Goal: Obtain resource: Download file/media

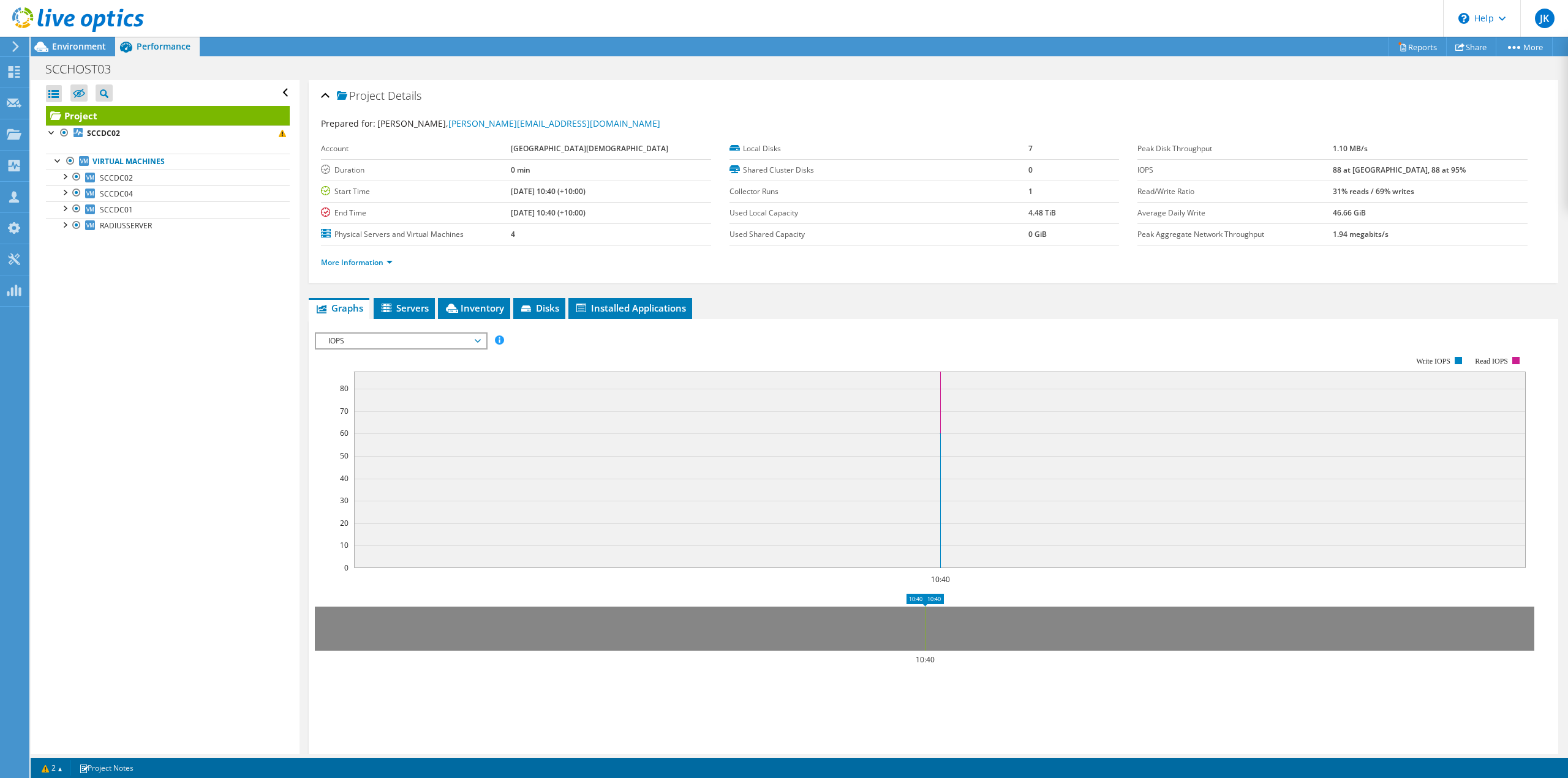
scroll to position [81, 0]
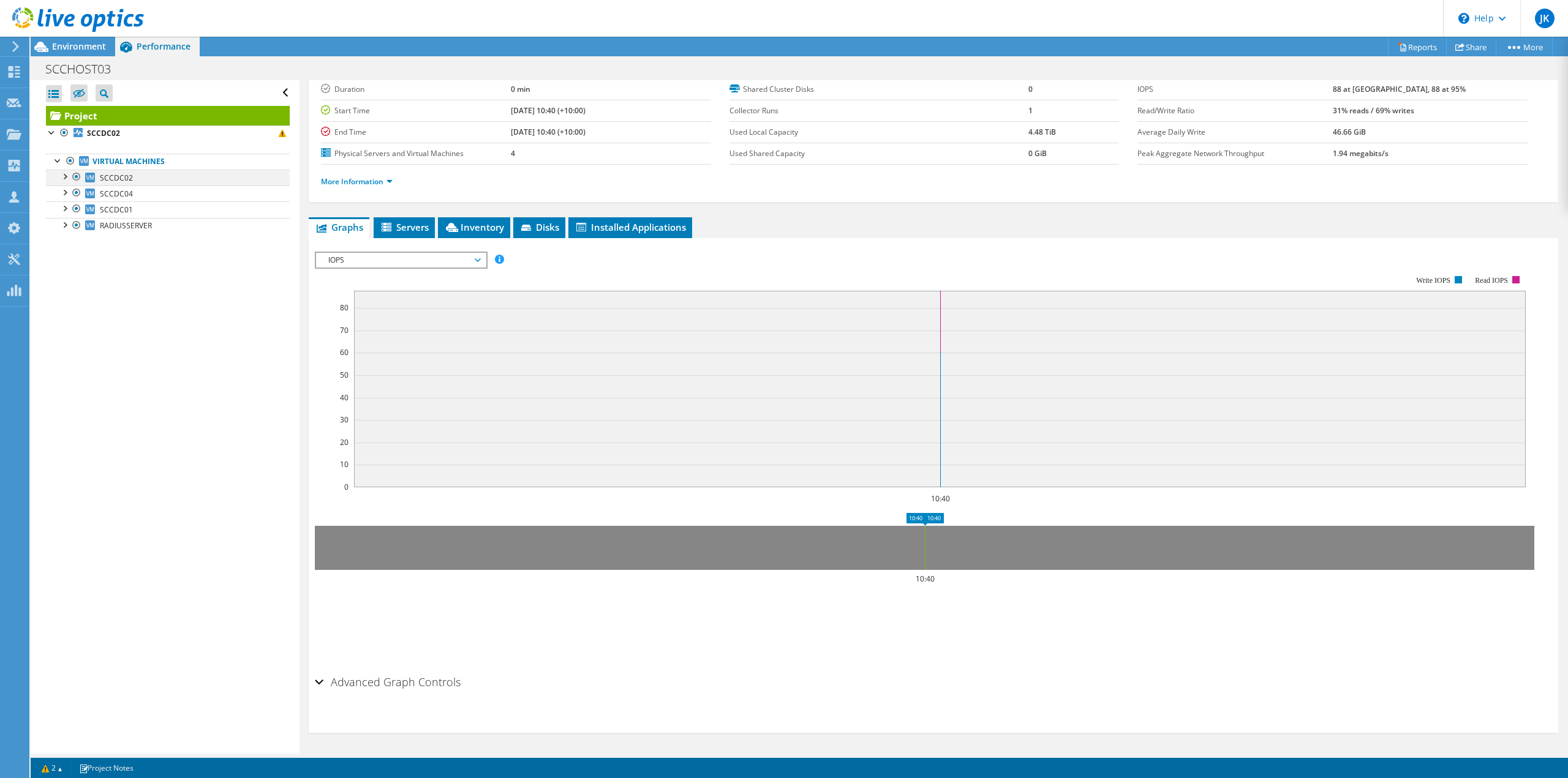
click at [66, 176] on div at bounding box center [64, 176] width 12 height 12
click at [65, 257] on div at bounding box center [64, 256] width 12 height 12
click at [1408, 46] on link "Reports" at bounding box center [1417, 46] width 59 height 19
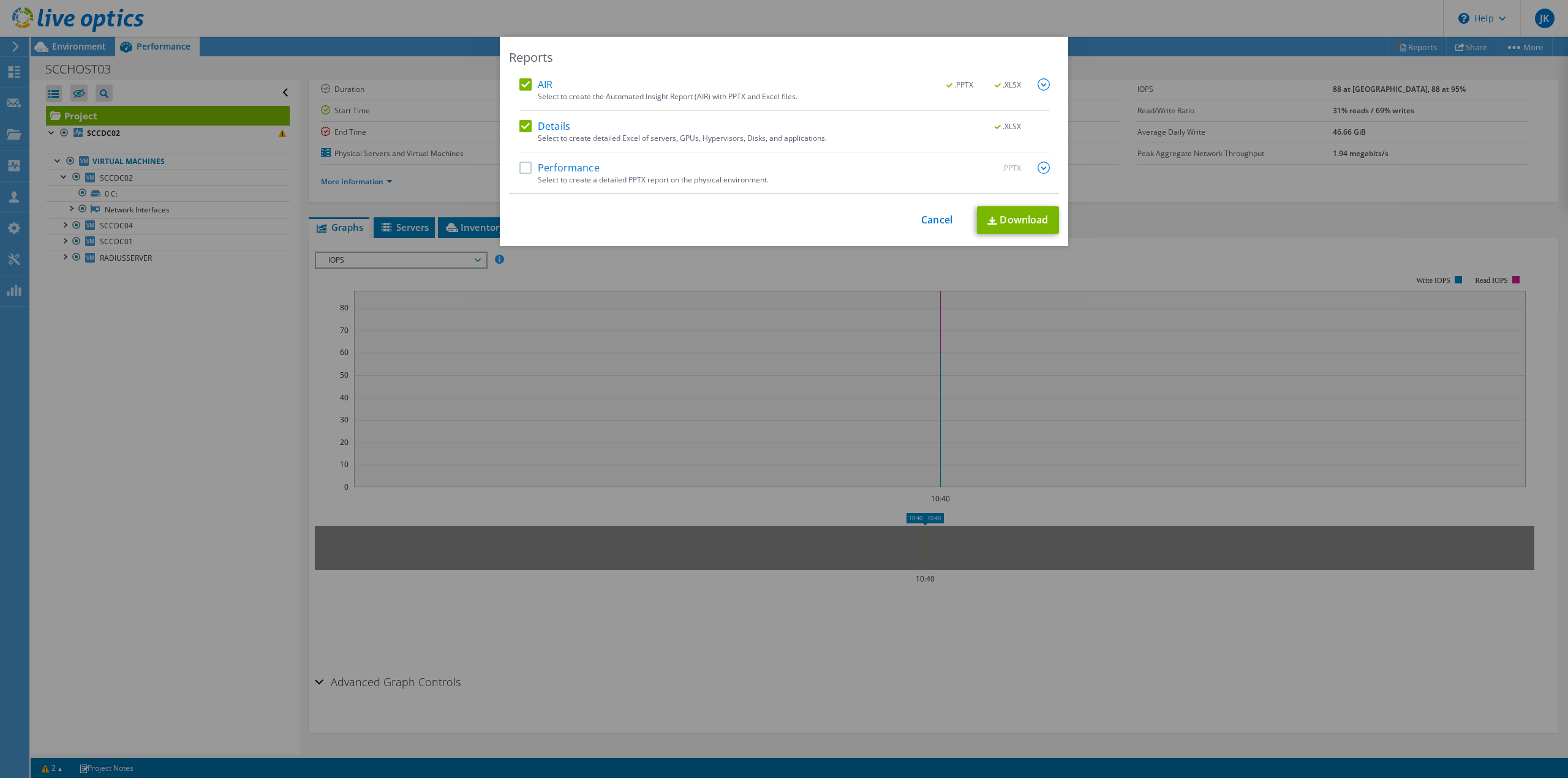
click at [521, 168] on label "Performance" at bounding box center [559, 168] width 80 height 12
click at [0, 0] on input "Performance" at bounding box center [0, 0] width 0 height 0
click at [996, 219] on link "Download" at bounding box center [1018, 220] width 82 height 27
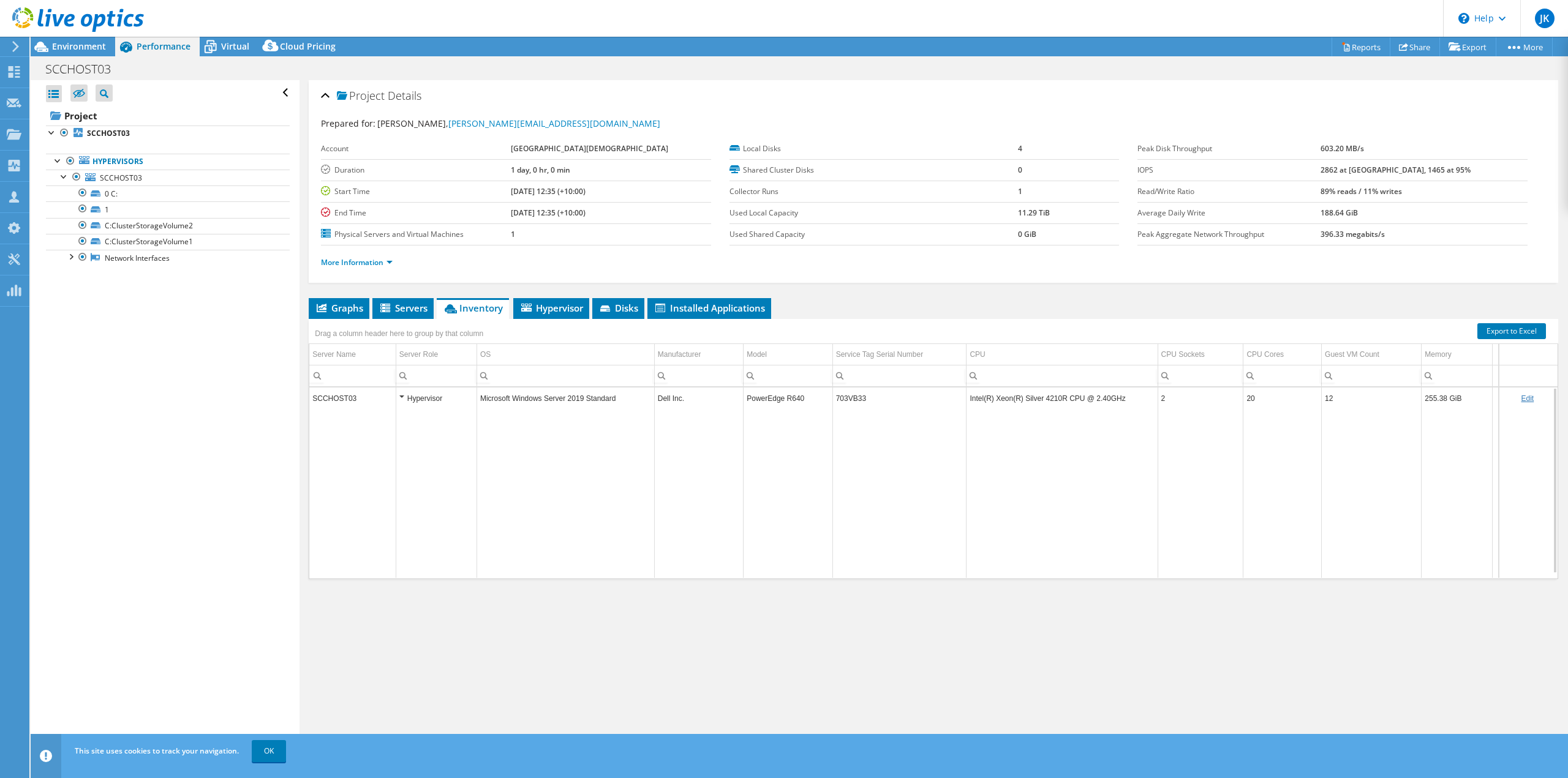
select select "USD"
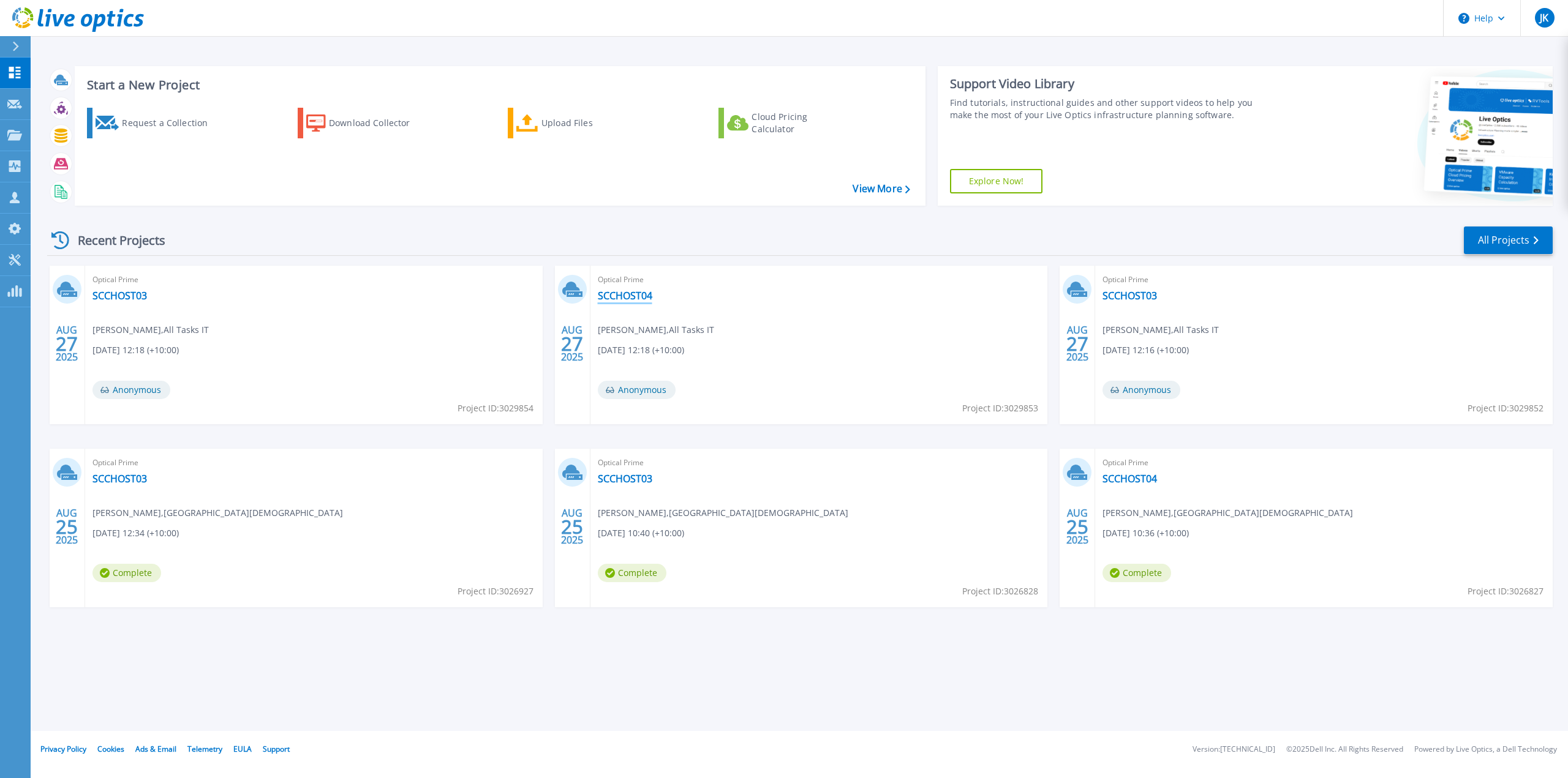
click at [628, 296] on link "SCCHOST04" at bounding box center [625, 295] width 55 height 12
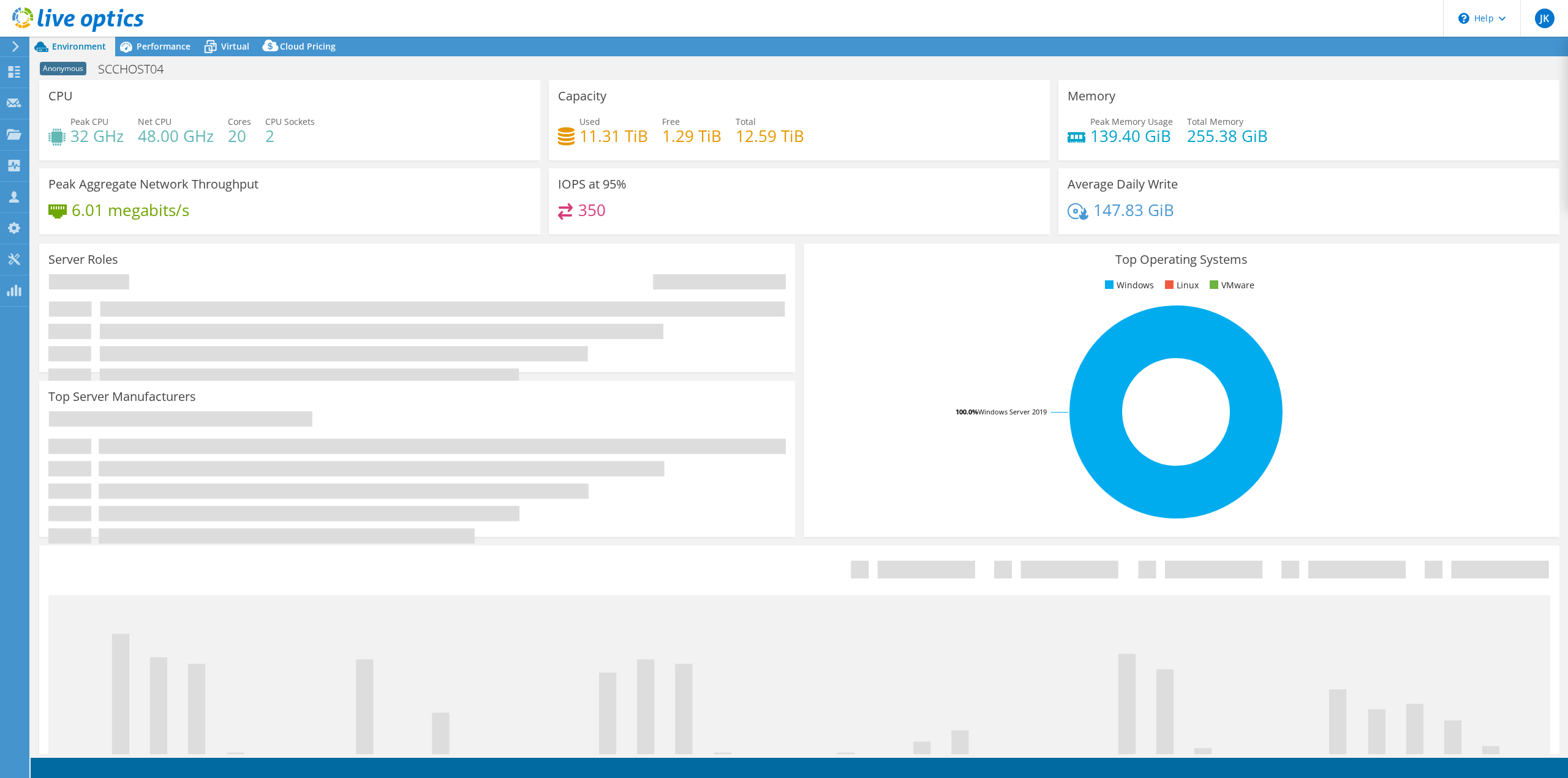
select select "USD"
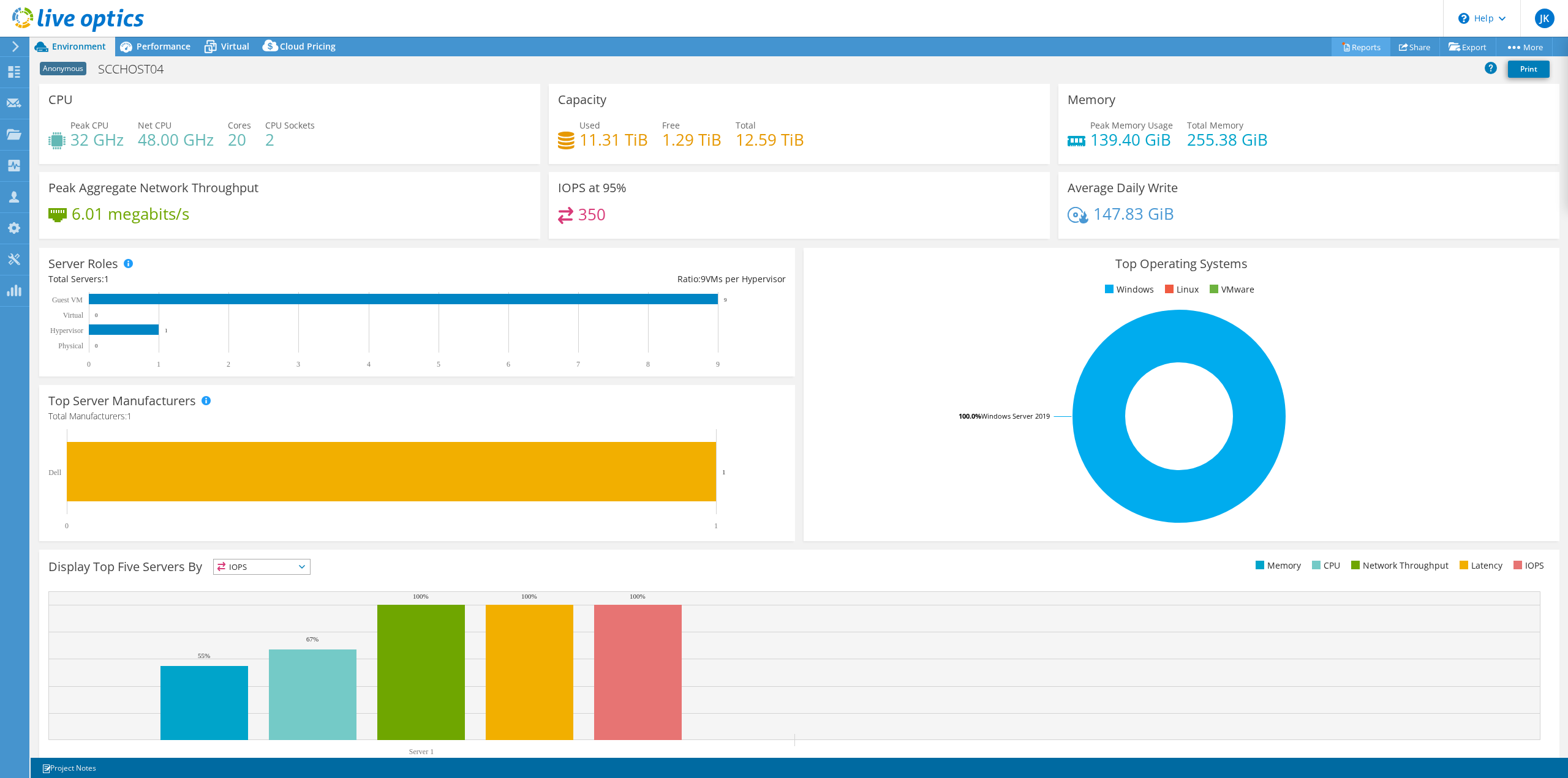
click at [1367, 47] on link "Reports" at bounding box center [1361, 46] width 59 height 19
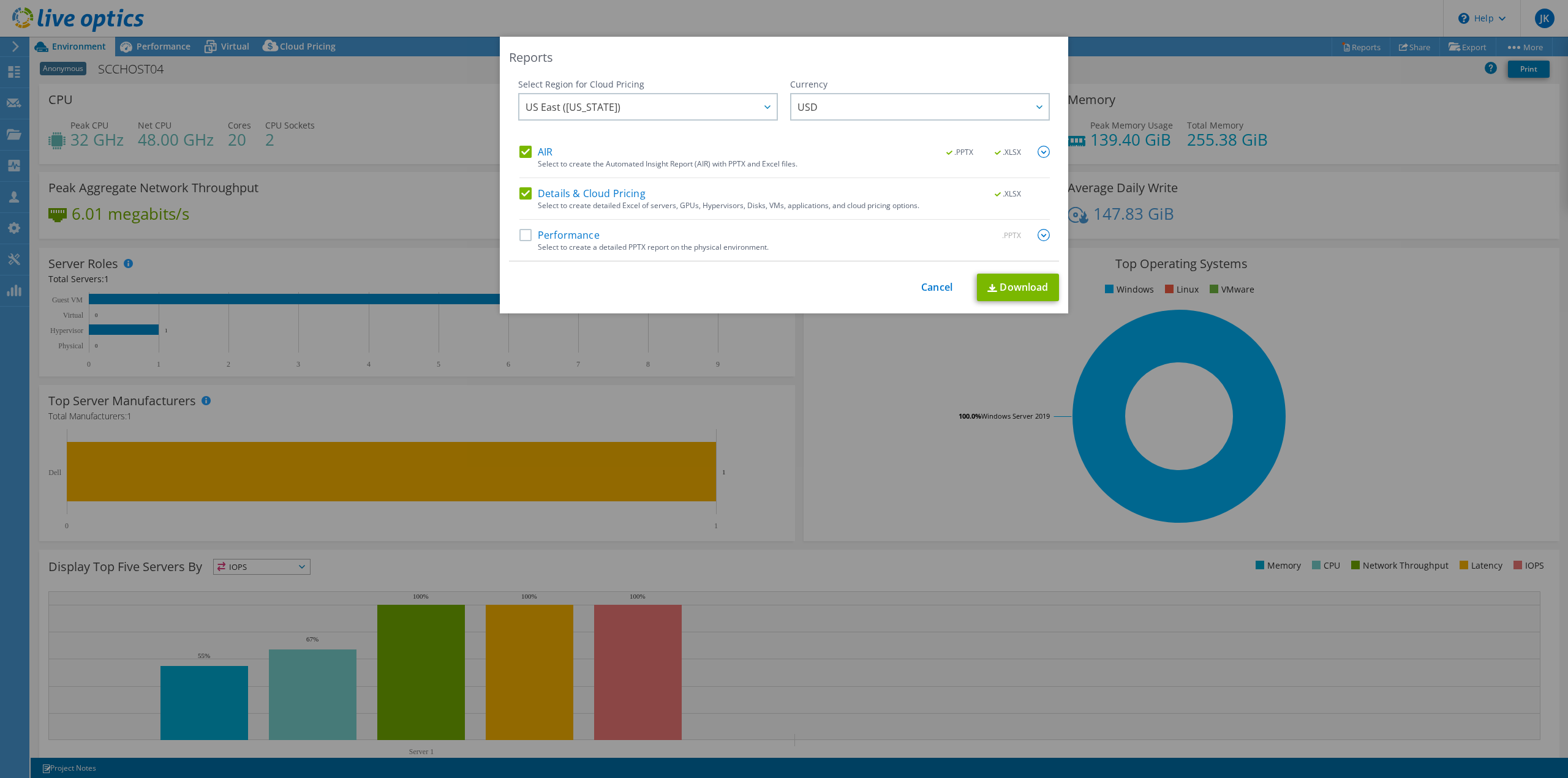
click at [523, 239] on label "Performance" at bounding box center [559, 235] width 80 height 12
click at [0, 0] on input "Performance" at bounding box center [0, 0] width 0 height 0
click at [1006, 287] on link "Download" at bounding box center [1018, 287] width 82 height 27
click at [1416, 199] on div "Reports Select Region for Cloud Pricing Asia Pacific (Hong Kong) Asia Pacific (…" at bounding box center [784, 389] width 1568 height 705
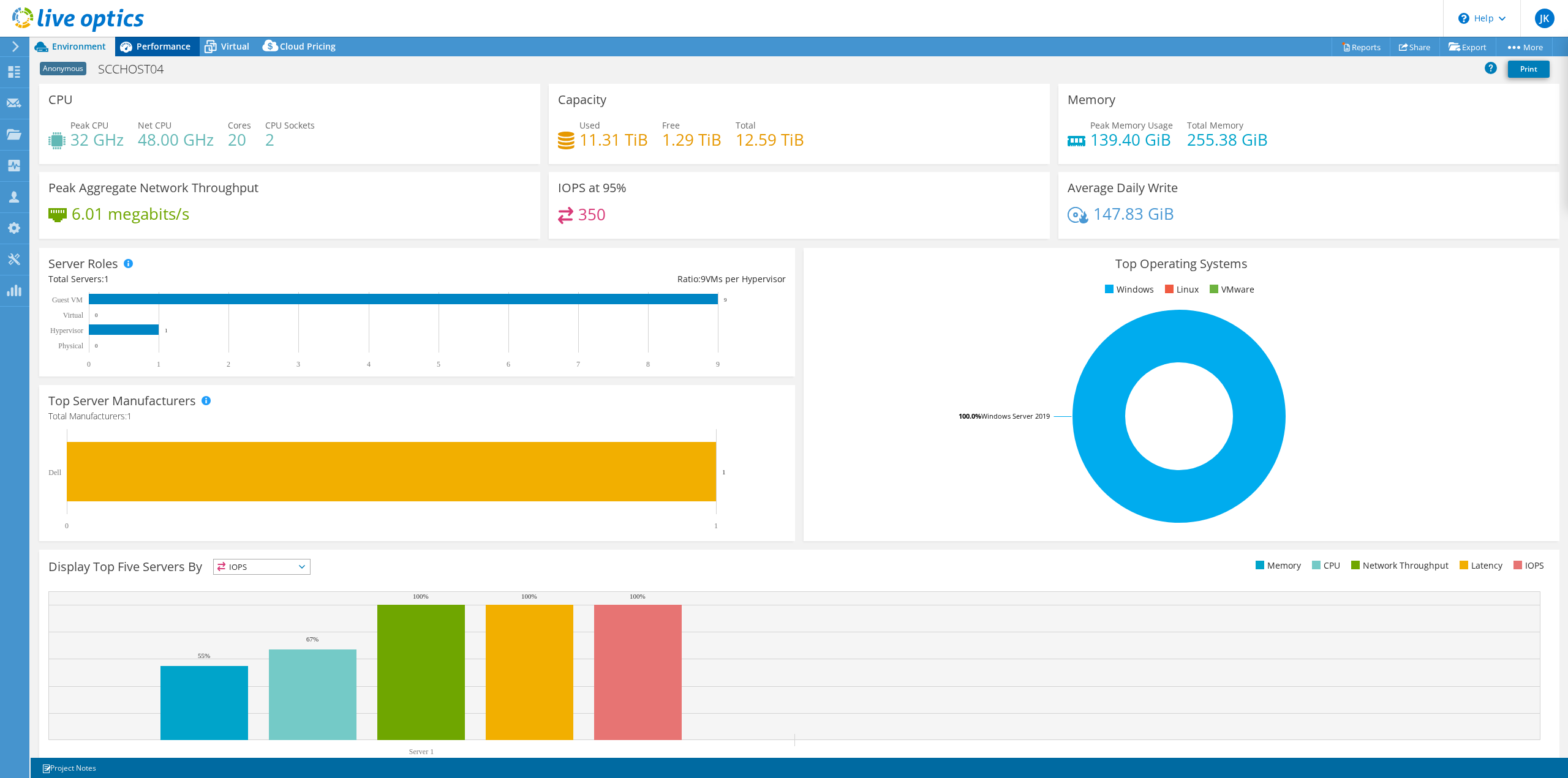
click at [172, 45] on span "Performance" at bounding box center [163, 46] width 54 height 12
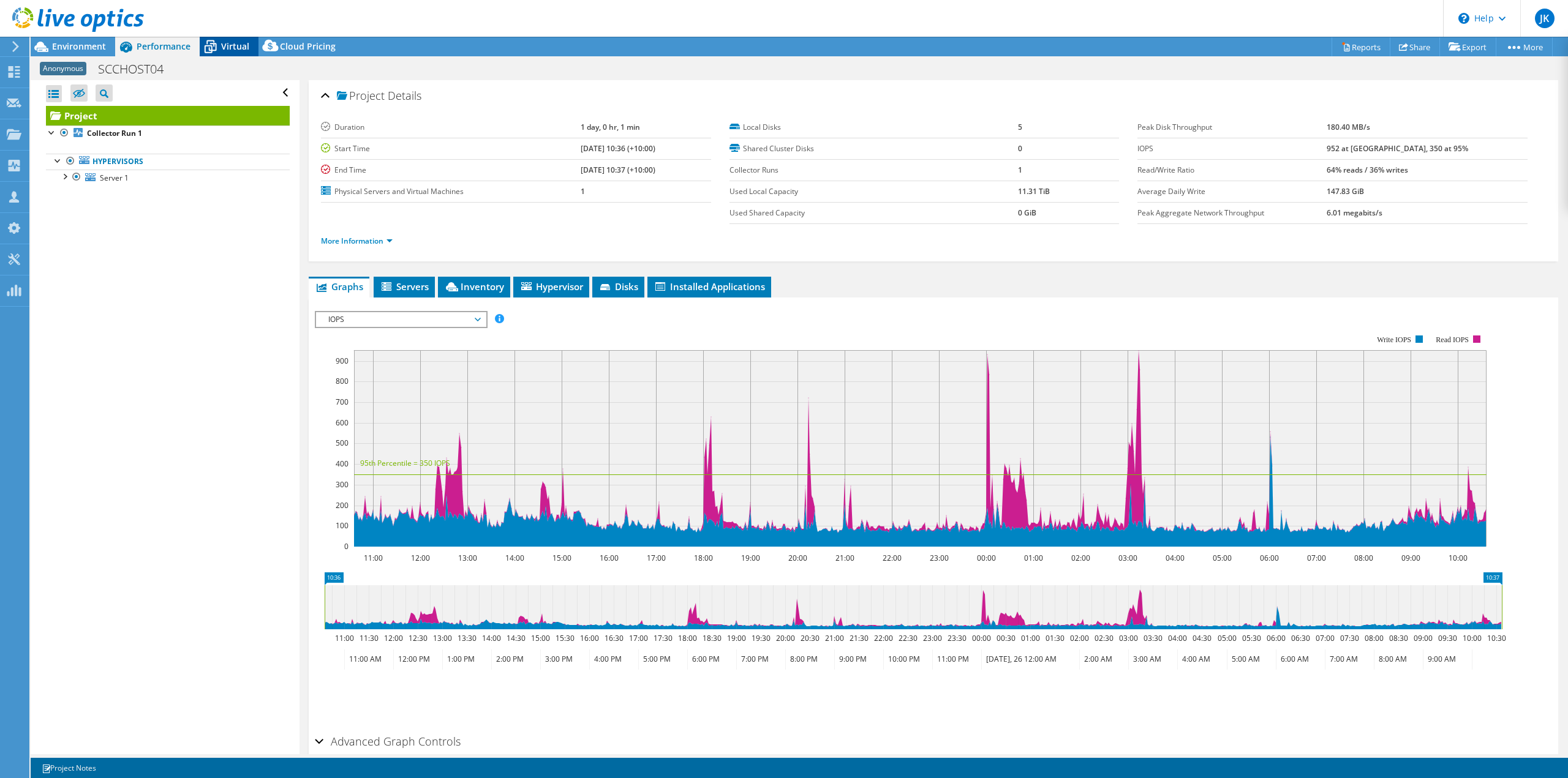
click at [235, 50] on span "Virtual" at bounding box center [235, 46] width 28 height 12
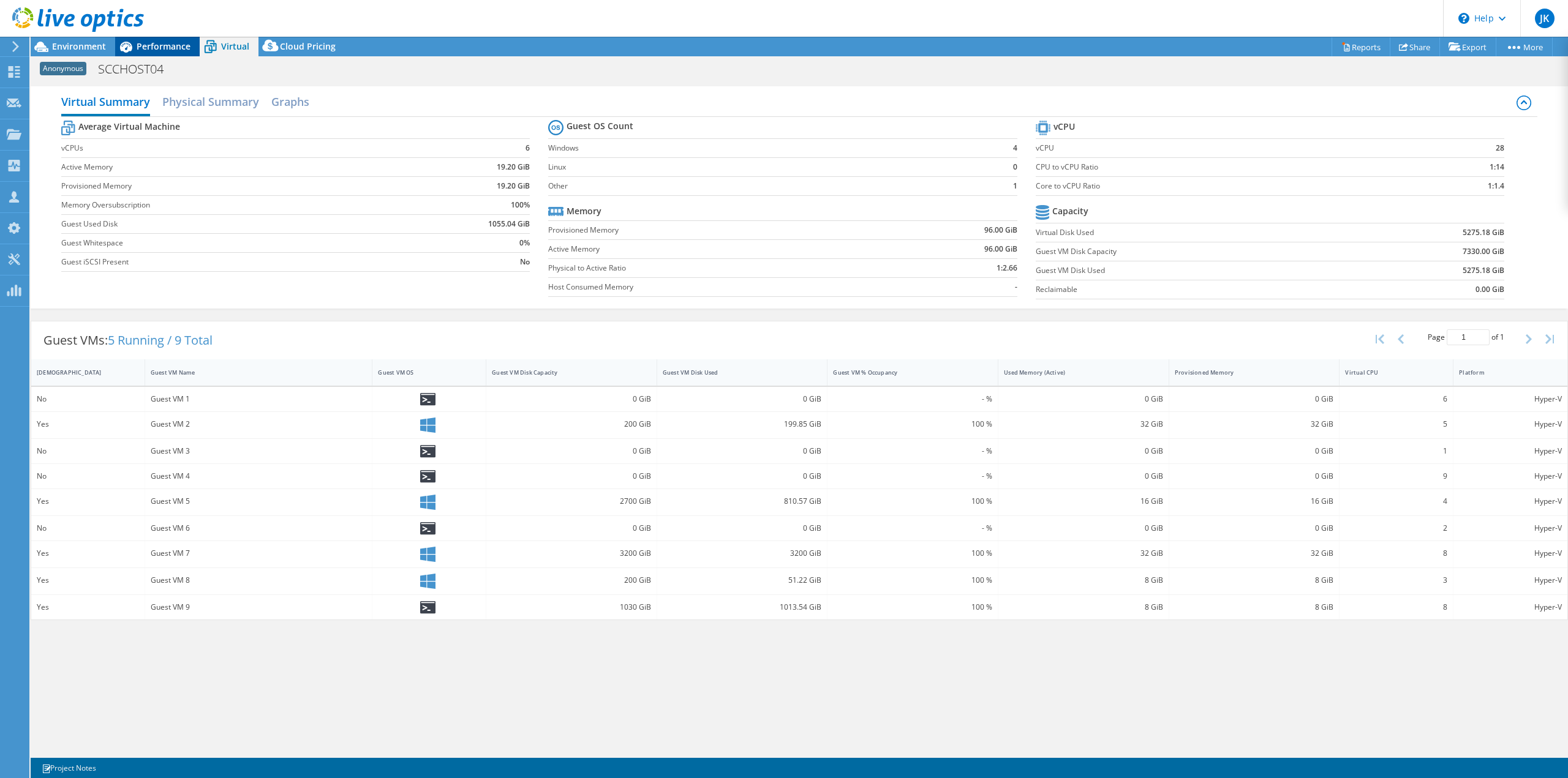
click at [168, 50] on span "Performance" at bounding box center [163, 46] width 54 height 12
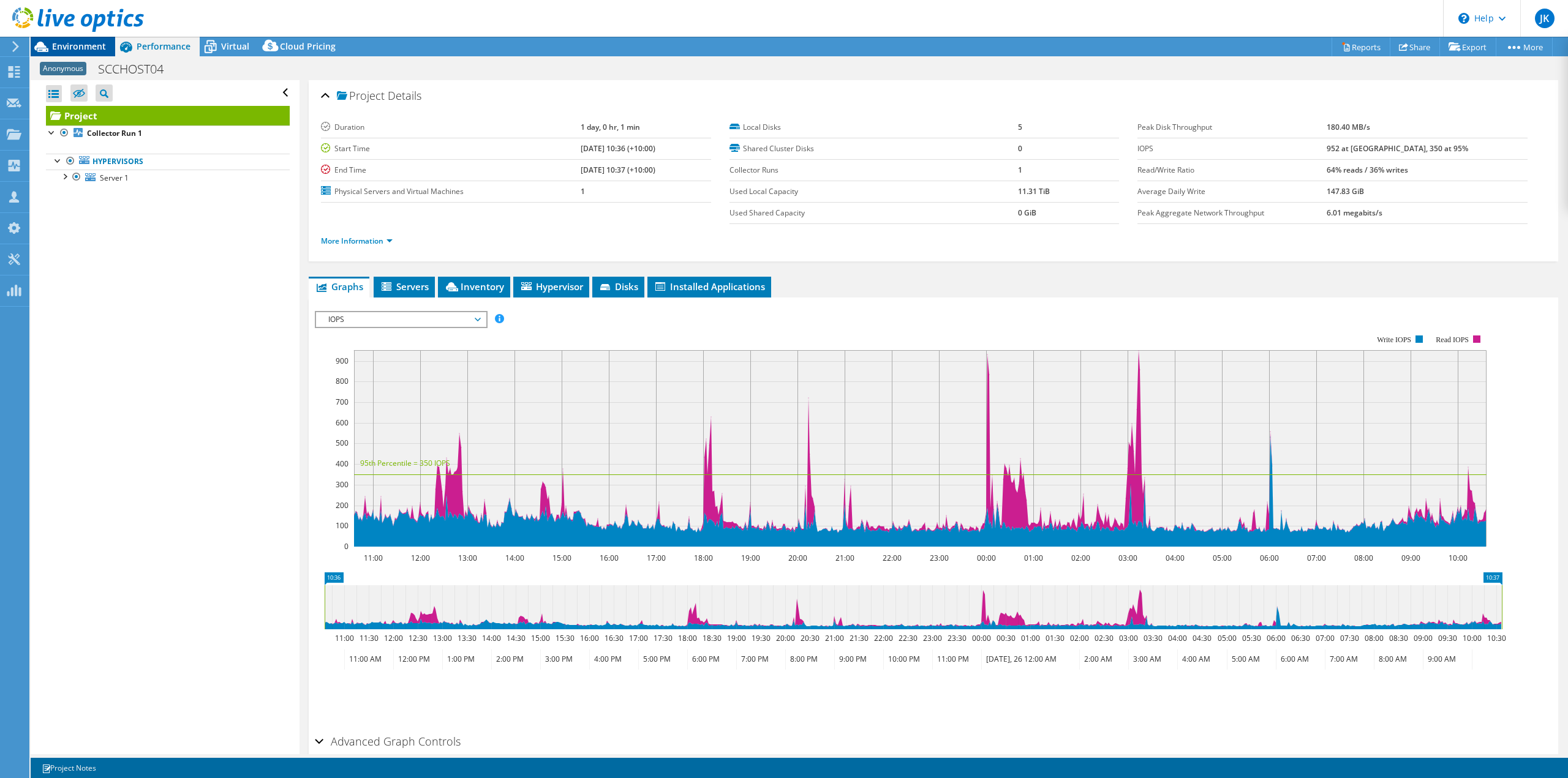
click at [92, 48] on span "Environment" at bounding box center [79, 46] width 54 height 12
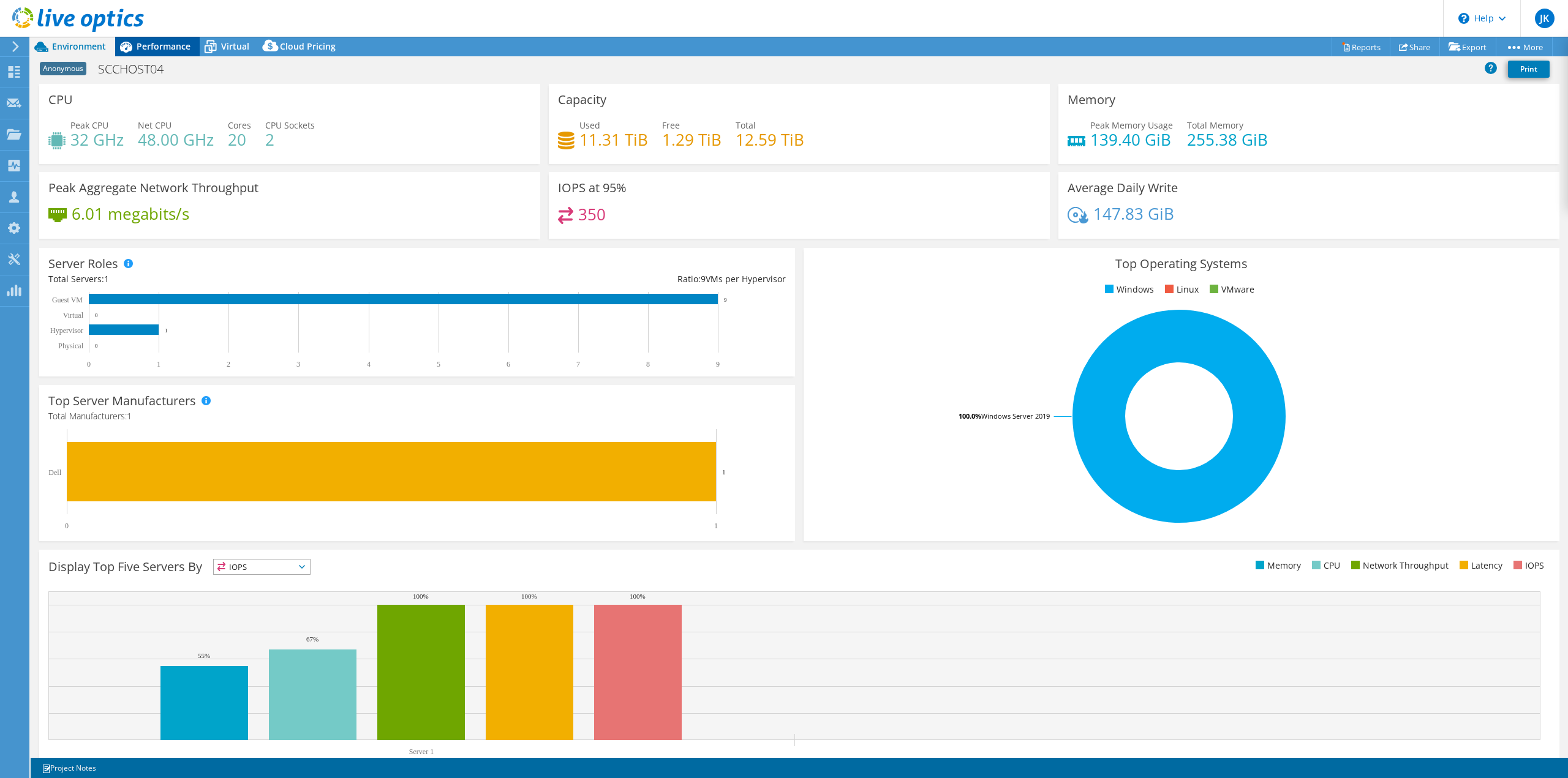
click at [152, 46] on span "Performance" at bounding box center [163, 46] width 54 height 12
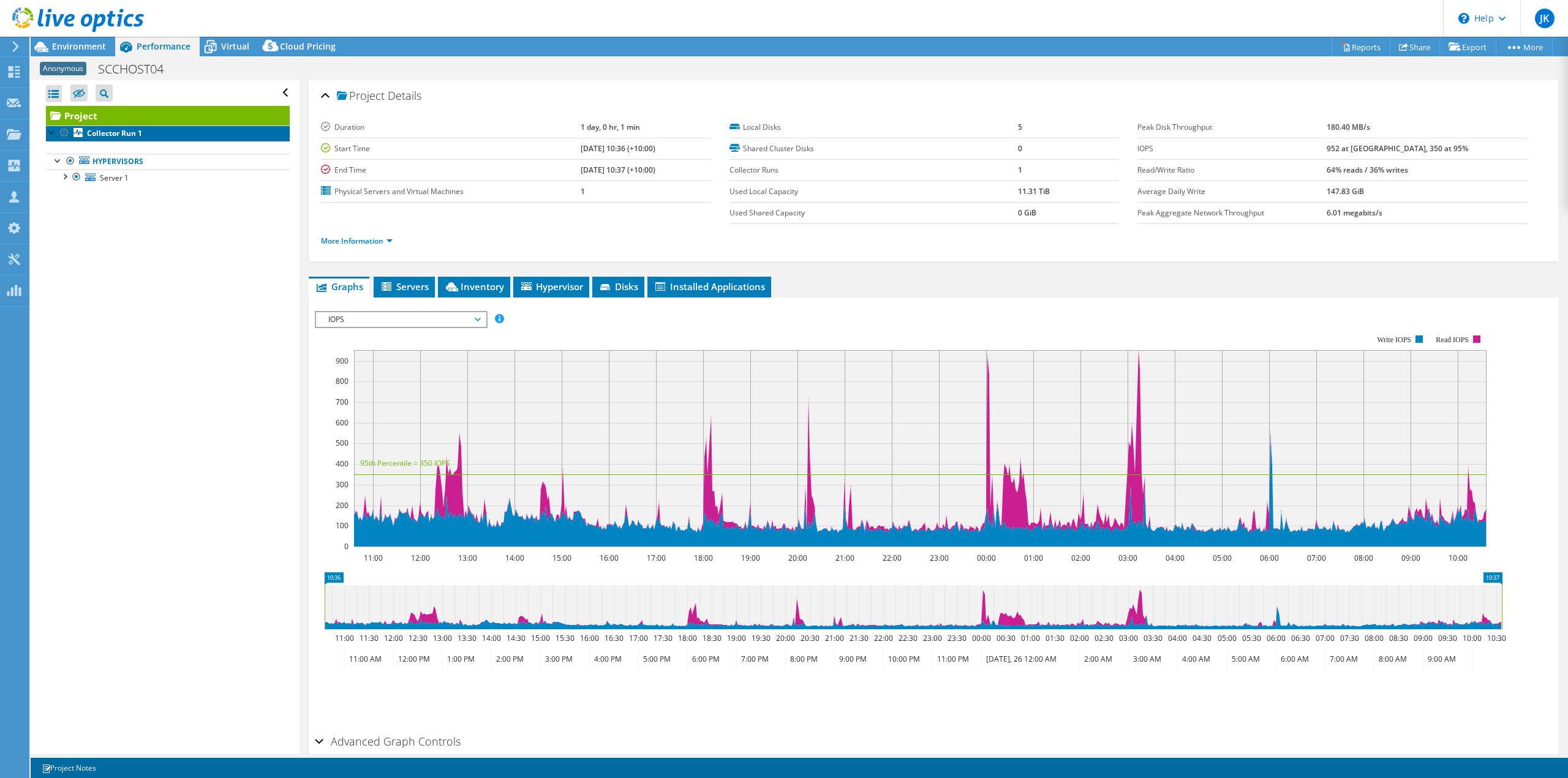
click at [132, 139] on link "Collector Run 1" at bounding box center [167, 134] width 244 height 16
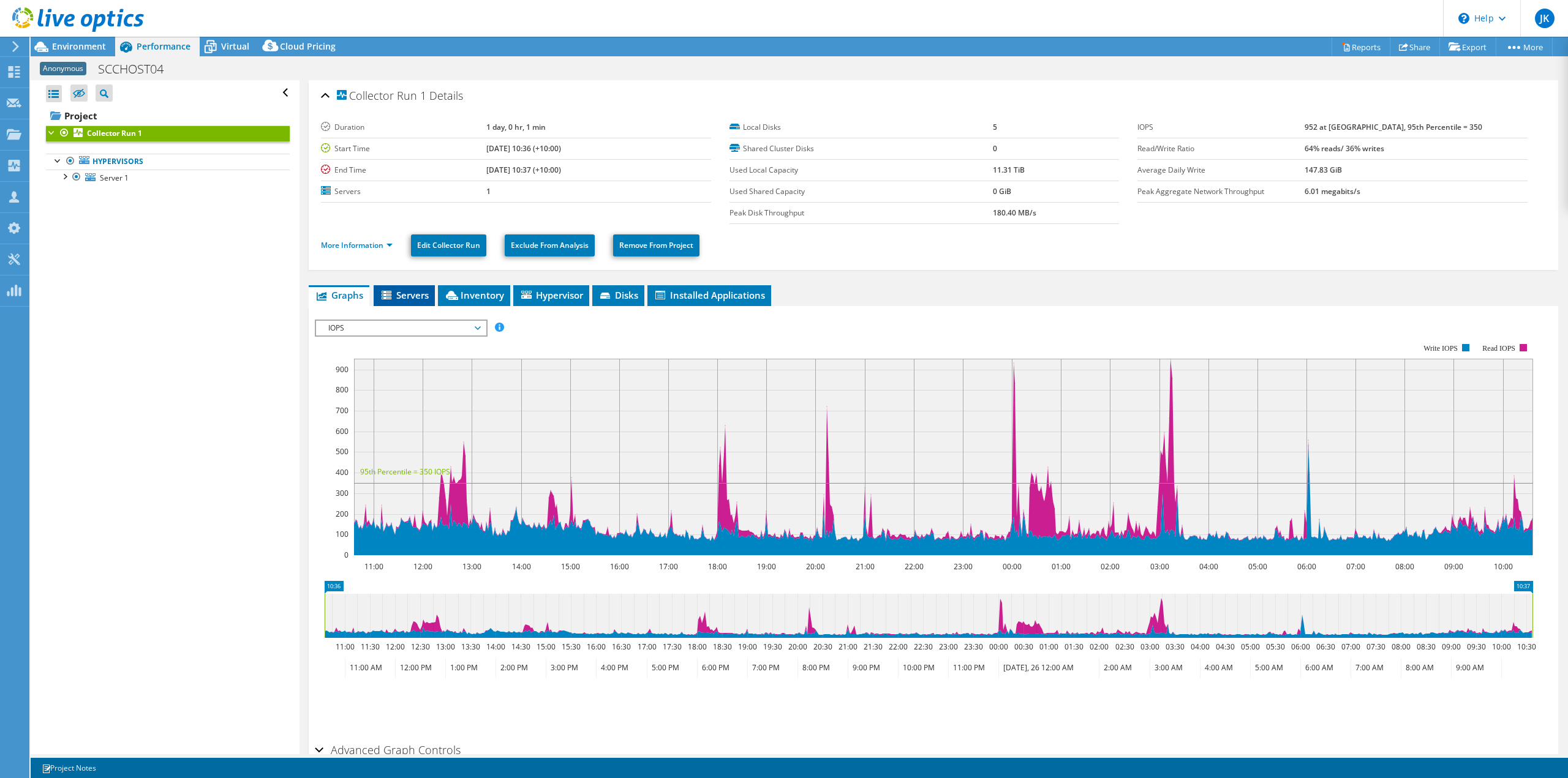
click at [411, 297] on span "Servers" at bounding box center [404, 295] width 49 height 12
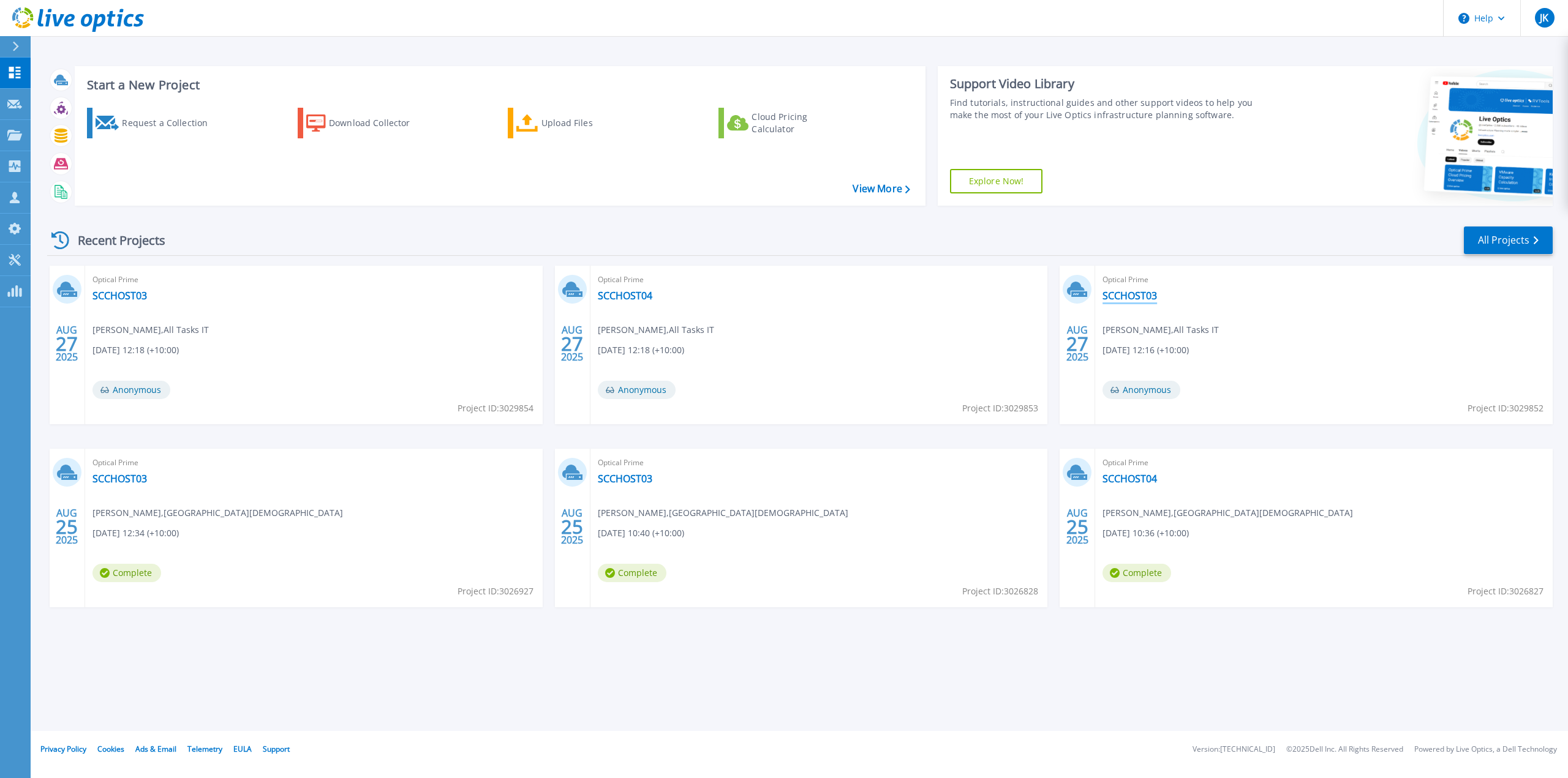
click at [1139, 296] on link "SCCHOST03" at bounding box center [1130, 295] width 55 height 12
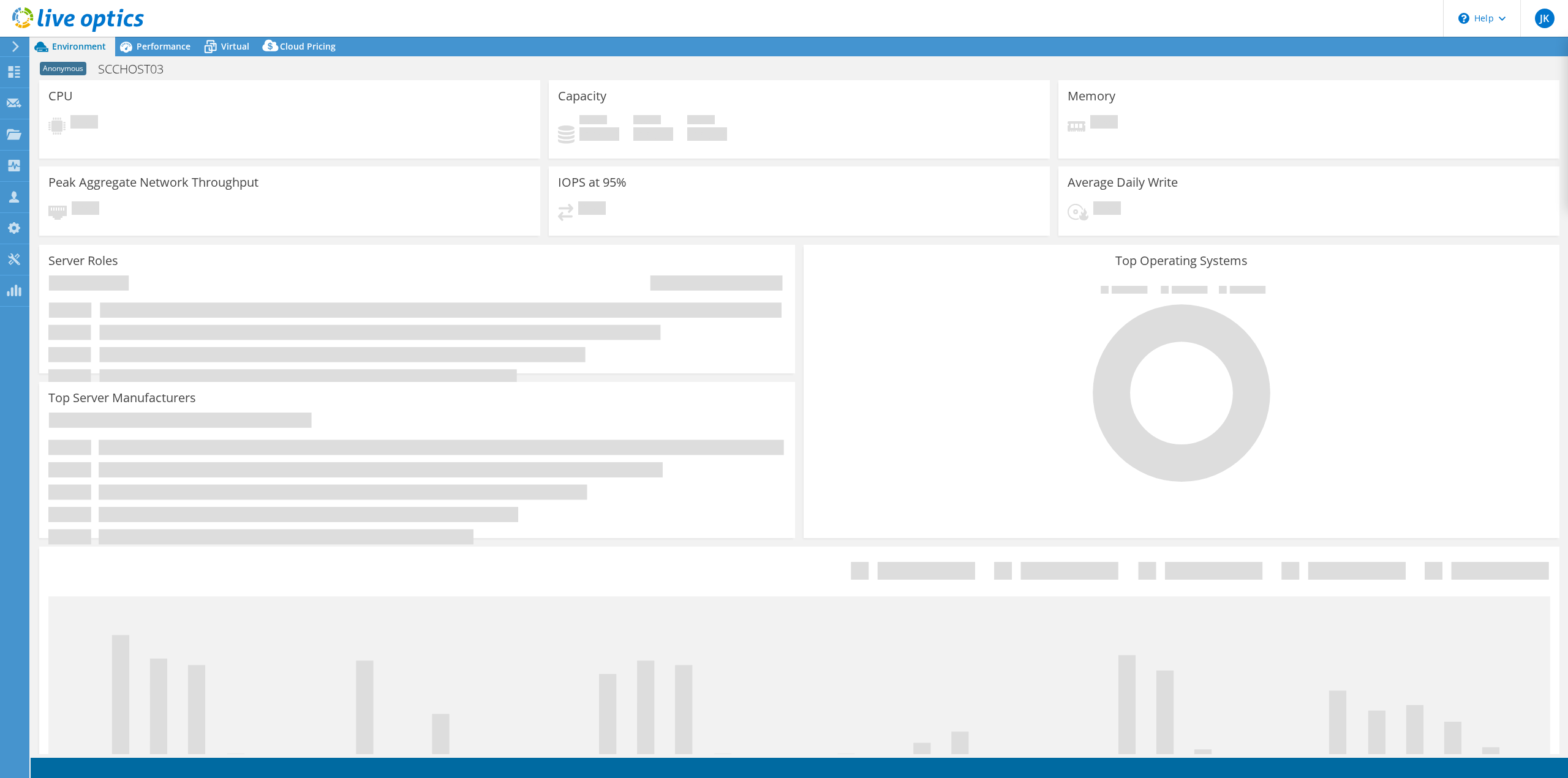
select select "USD"
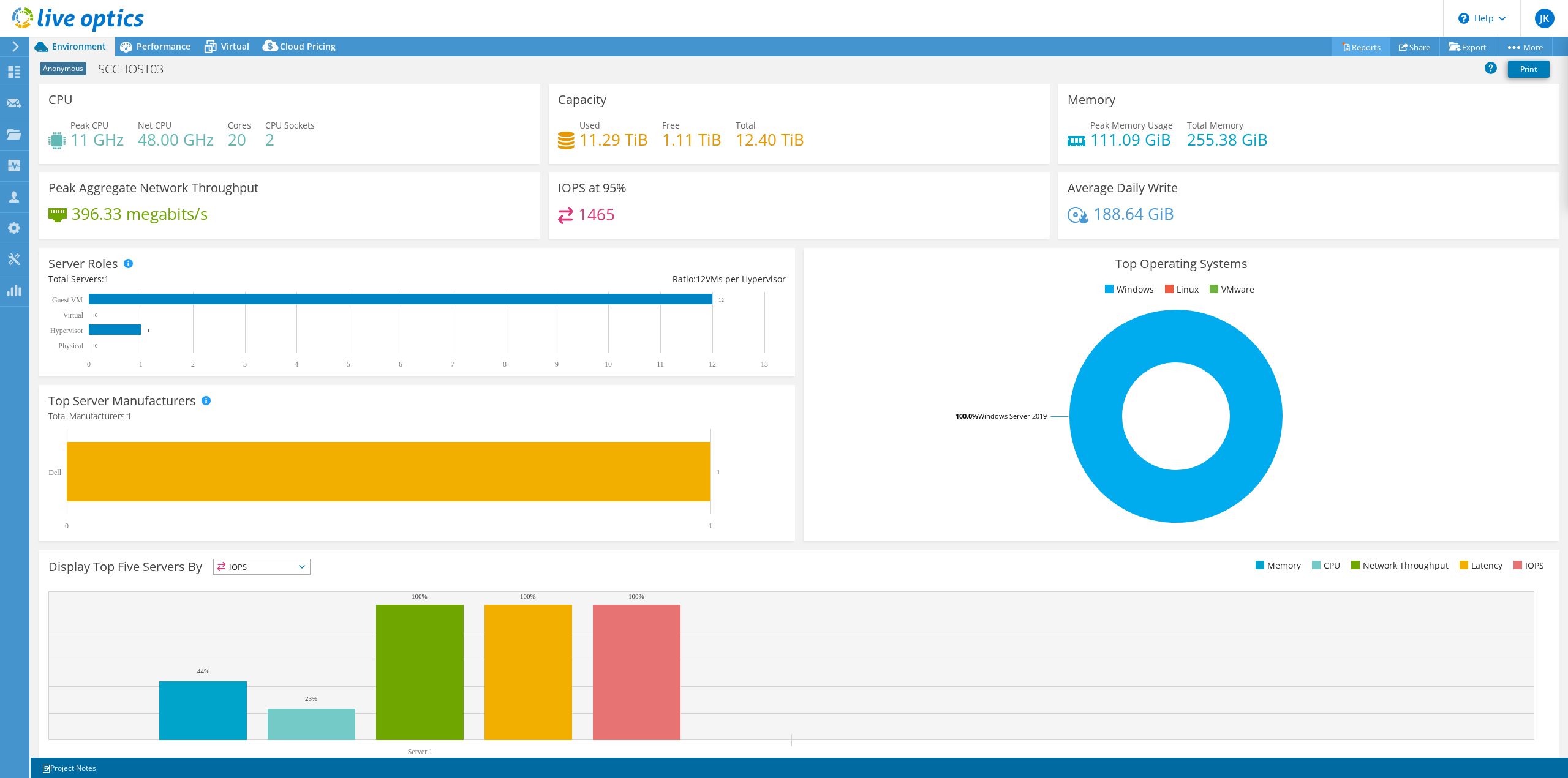
click at [1359, 51] on link "Reports" at bounding box center [1361, 46] width 59 height 19
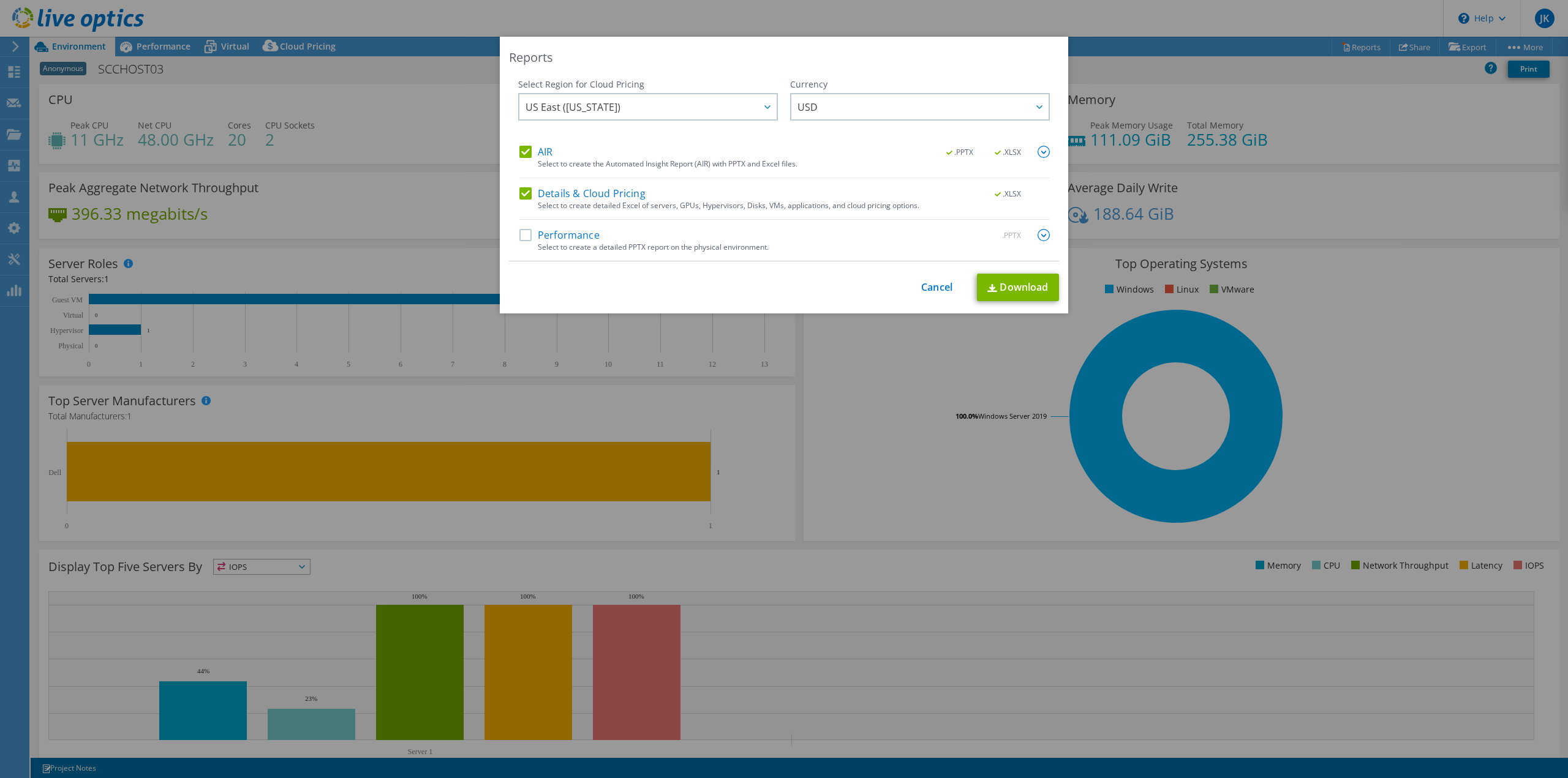
click at [541, 232] on label "Performance" at bounding box center [559, 235] width 80 height 12
click at [0, 0] on input "Performance" at bounding box center [0, 0] width 0 height 0
click at [1015, 289] on link "Download" at bounding box center [1018, 287] width 82 height 27
click at [933, 289] on link "Cancel" at bounding box center [936, 287] width 31 height 12
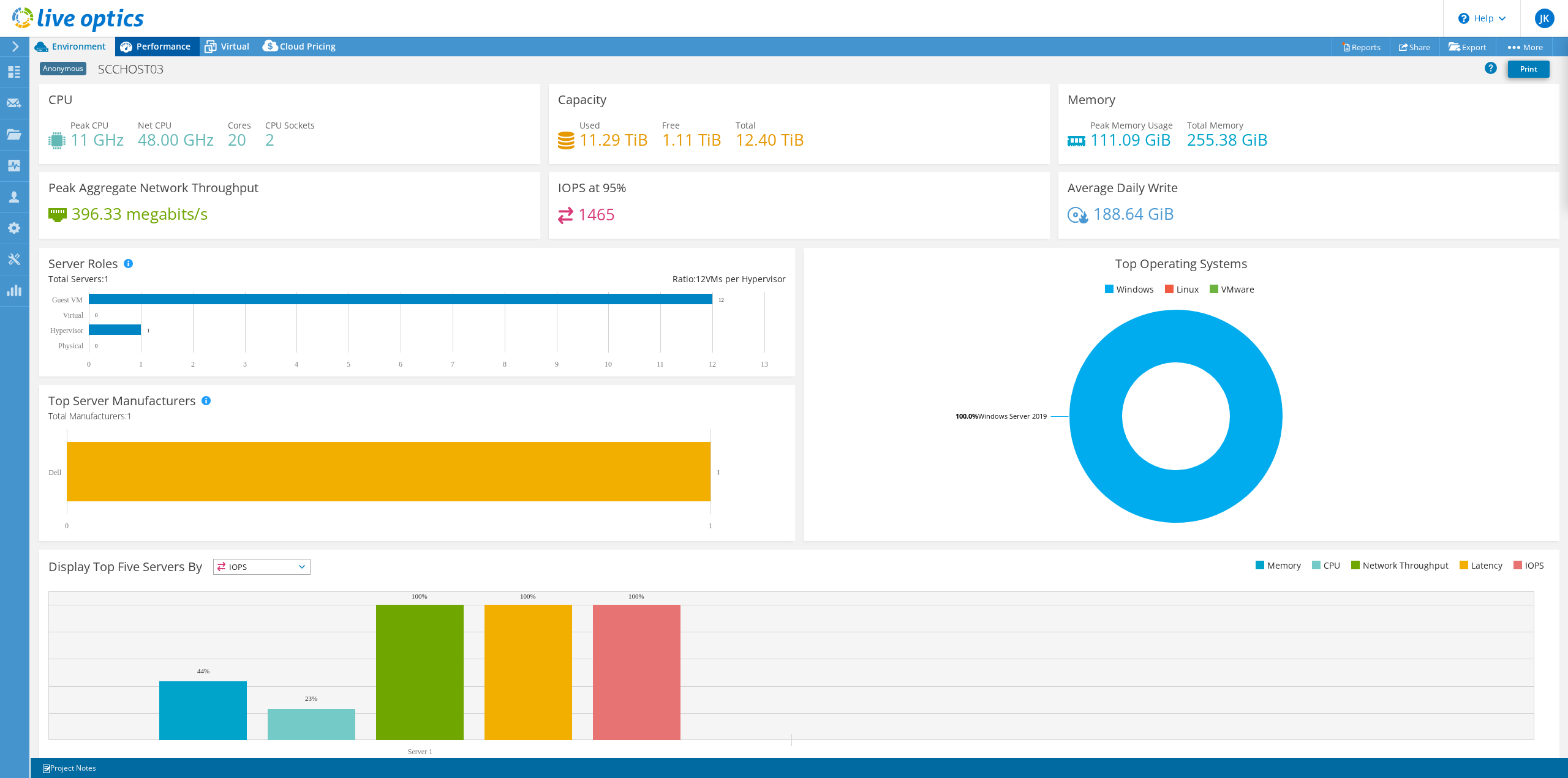
click at [166, 46] on span "Performance" at bounding box center [163, 46] width 54 height 12
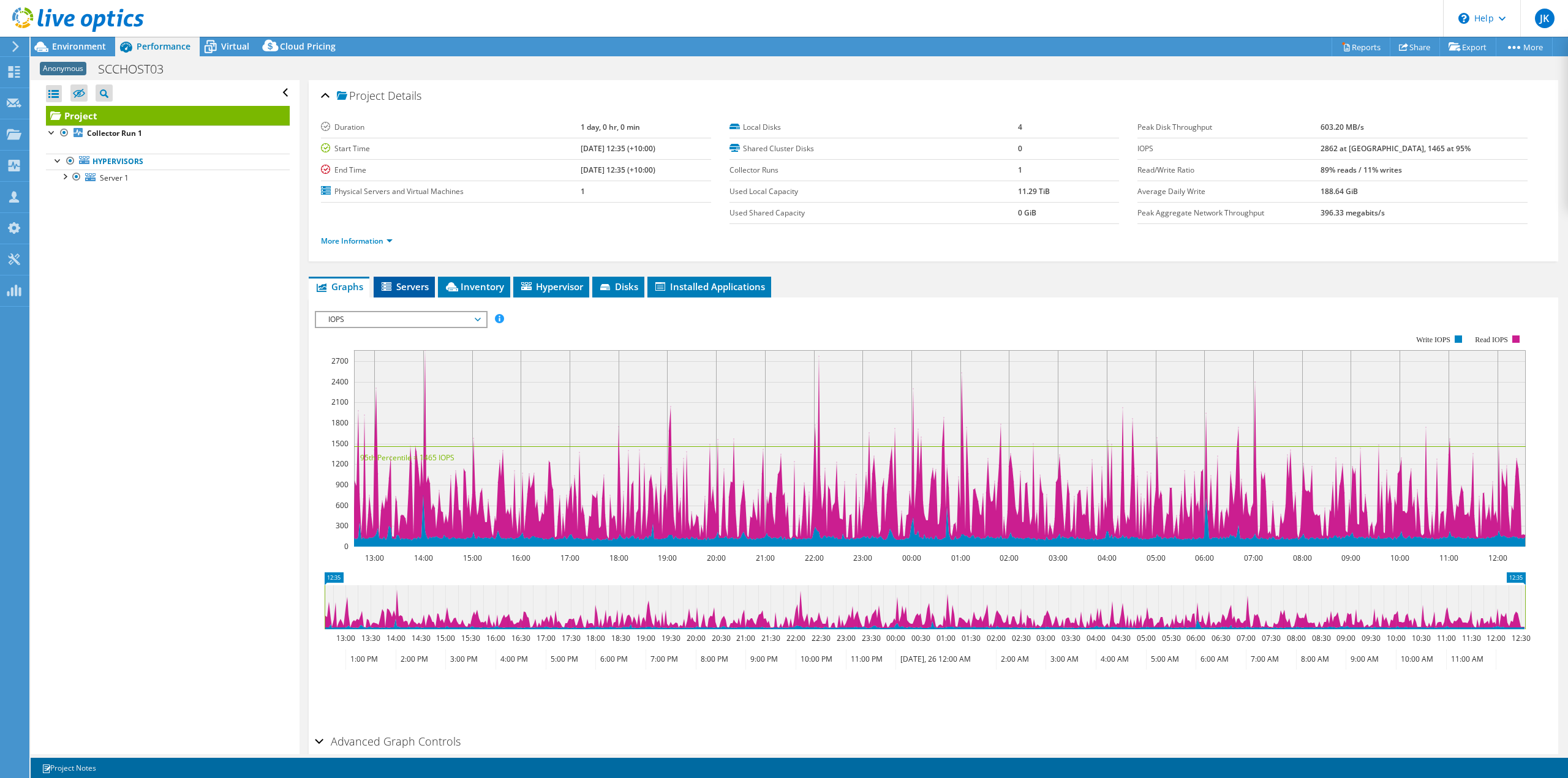
click at [408, 285] on span "Servers" at bounding box center [404, 287] width 49 height 12
